Goal: Use online tool/utility: Utilize a website feature to perform a specific function

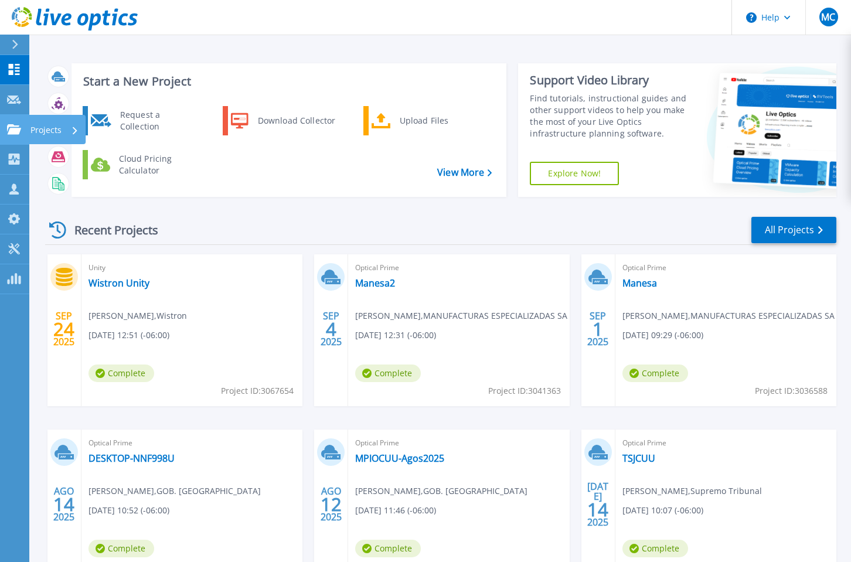
click at [18, 134] on icon at bounding box center [14, 129] width 14 height 10
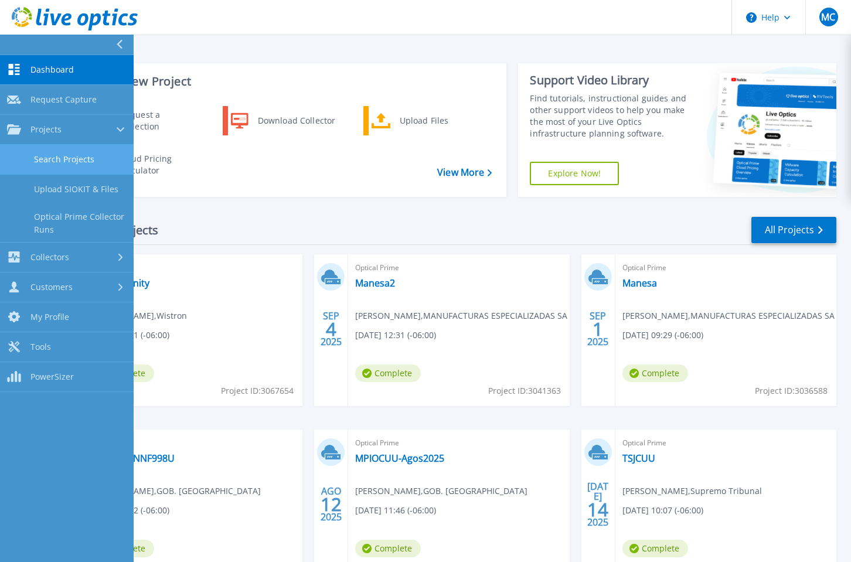
click at [65, 155] on link "Search Projects" at bounding box center [67, 160] width 134 height 30
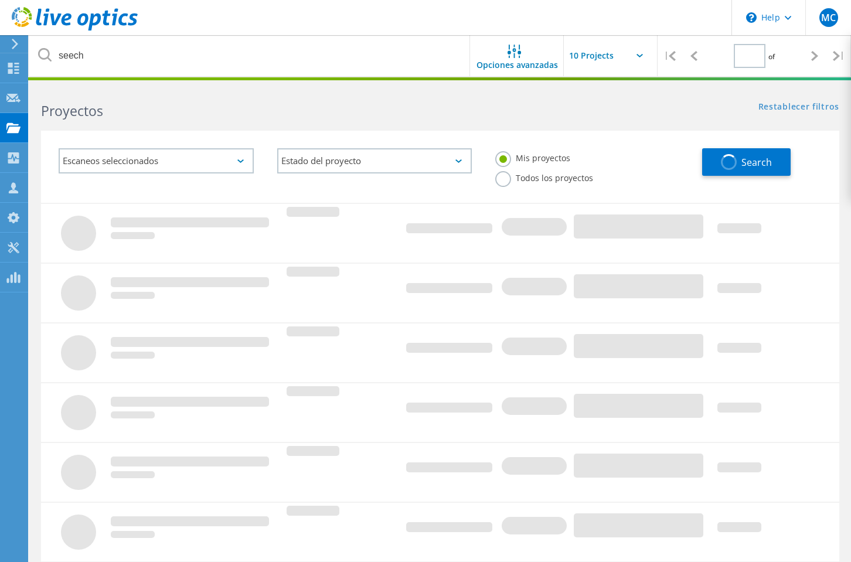
type input "1"
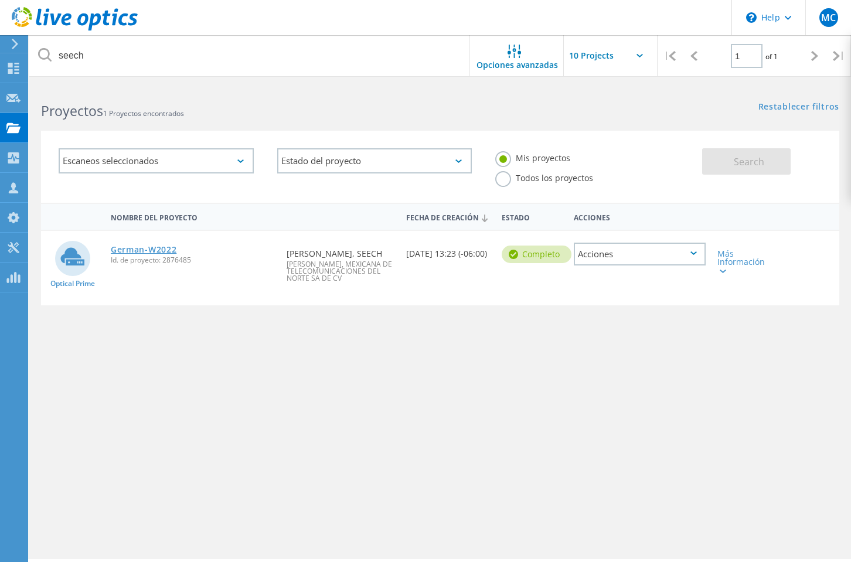
click at [153, 246] on link "German-W2022" at bounding box center [144, 250] width 66 height 8
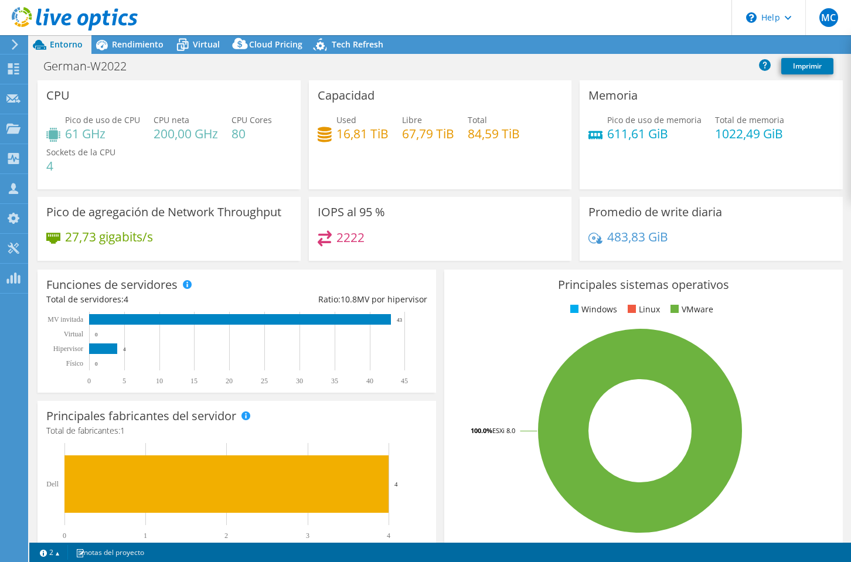
select select "USWest"
click at [249, 50] on icon at bounding box center [240, 46] width 23 height 23
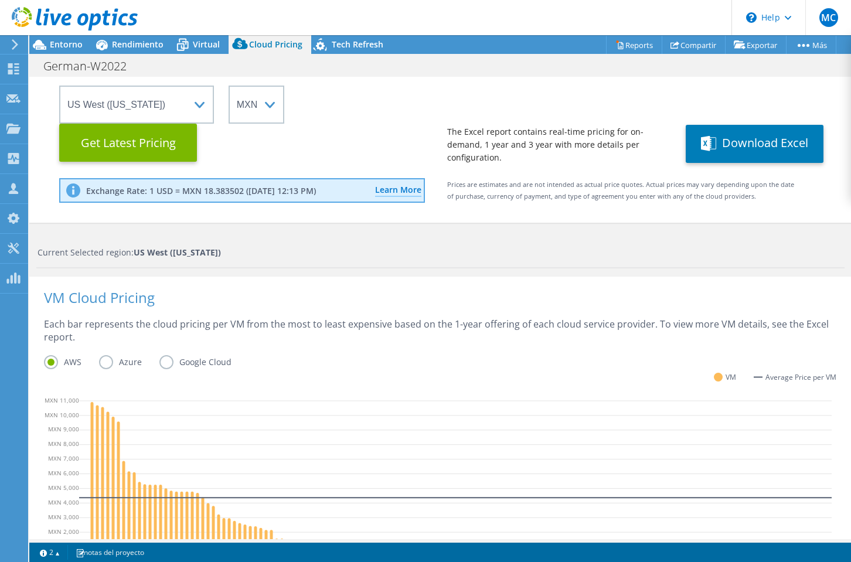
scroll to position [127, 0]
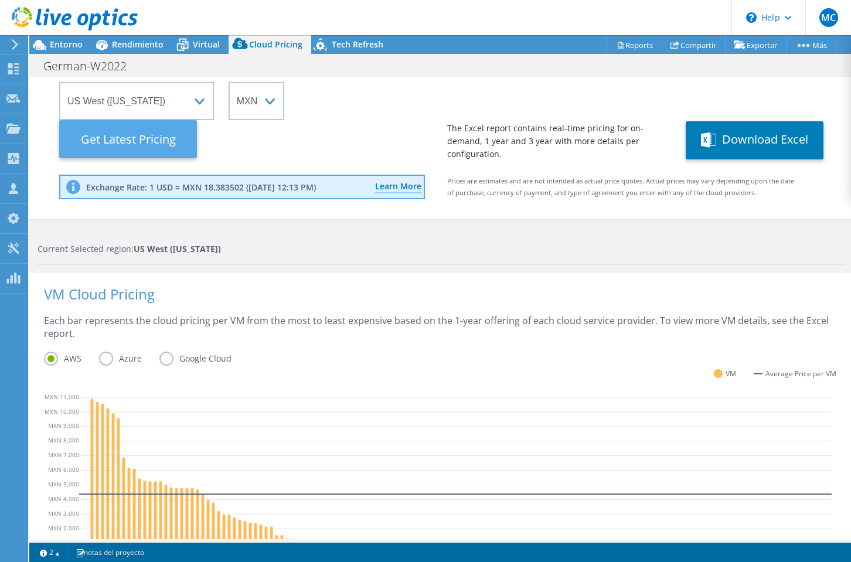
click at [177, 149] on Latest "Get Latest Pricing" at bounding box center [128, 139] width 138 height 38
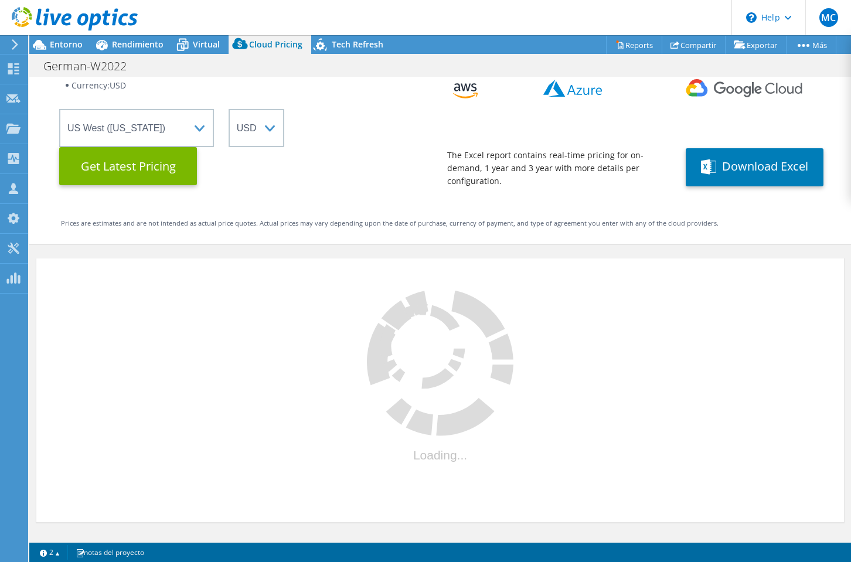
select select "MXN"
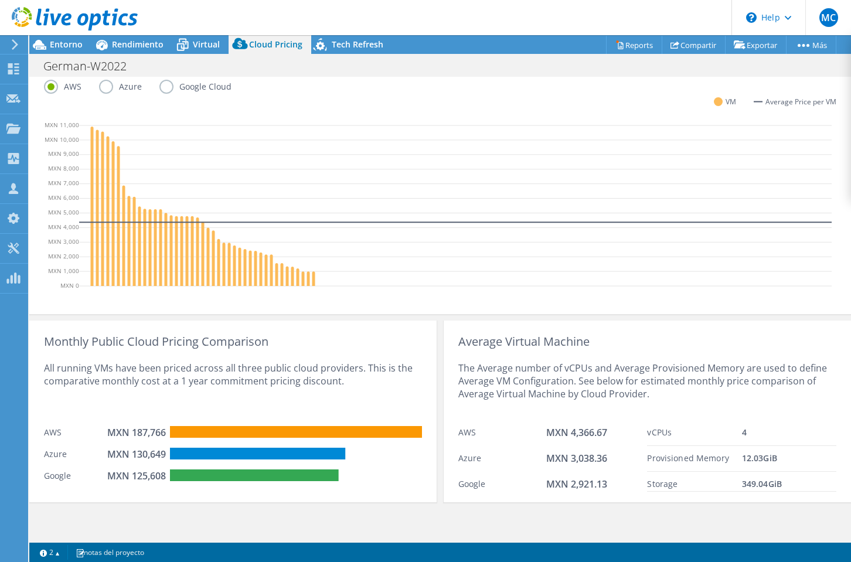
scroll to position [398, 0]
